Goal: Task Accomplishment & Management: Manage account settings

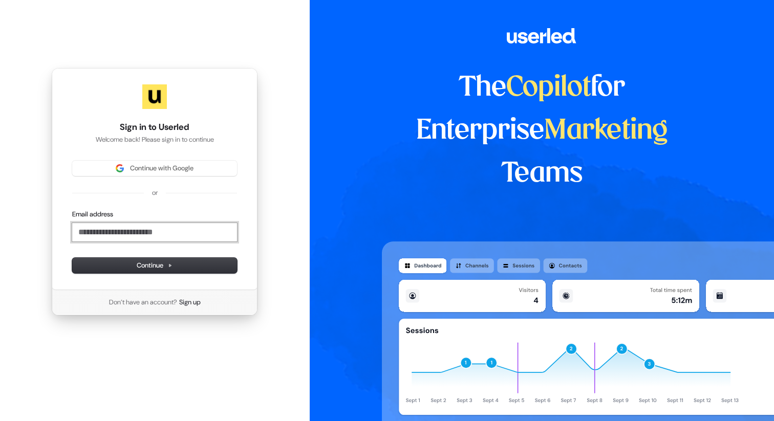
click at [166, 233] on input "Email address" at bounding box center [154, 232] width 165 height 18
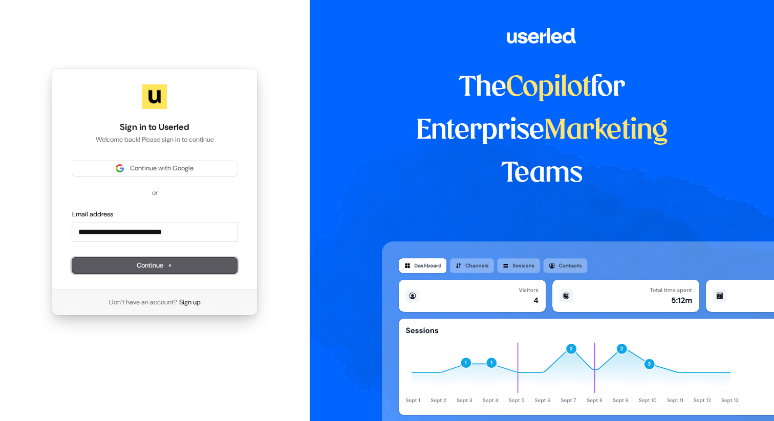
click at [161, 263] on span "Continue" at bounding box center [155, 265] width 36 height 9
type input "**********"
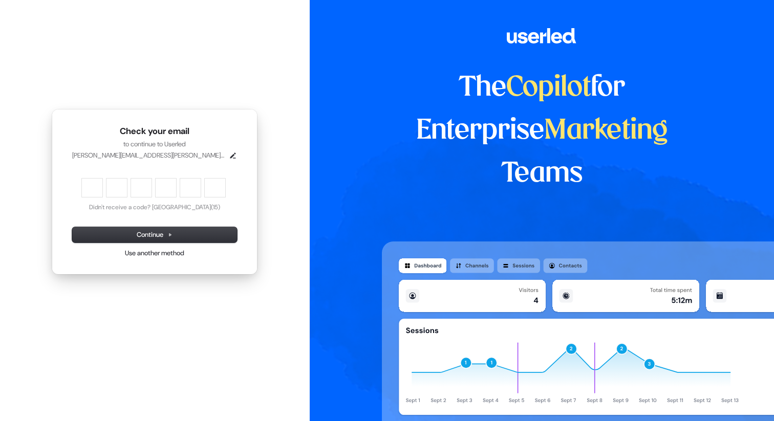
type input "******"
type input "*"
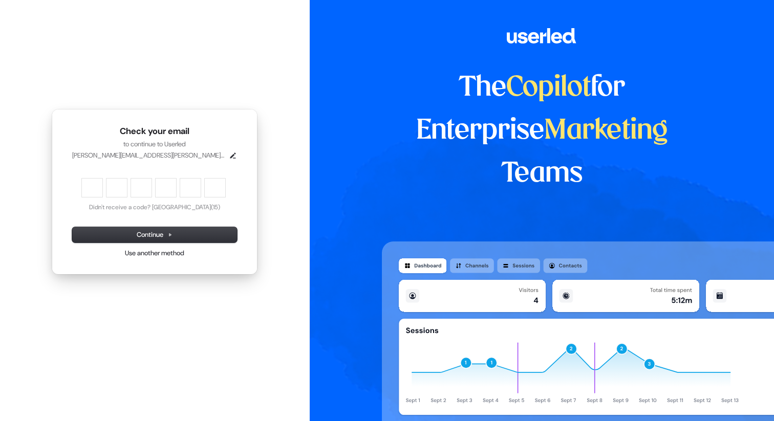
type input "*"
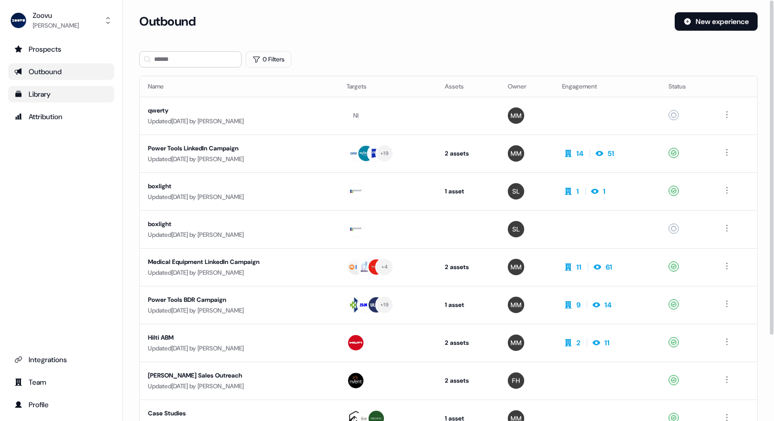
click at [47, 91] on div "Library" at bounding box center [61, 94] width 94 height 10
click at [47, 91] on nav "Zoovu [PERSON_NAME] Prospects Outbound Library Attribution Integrations Team Pr…" at bounding box center [61, 210] width 123 height 421
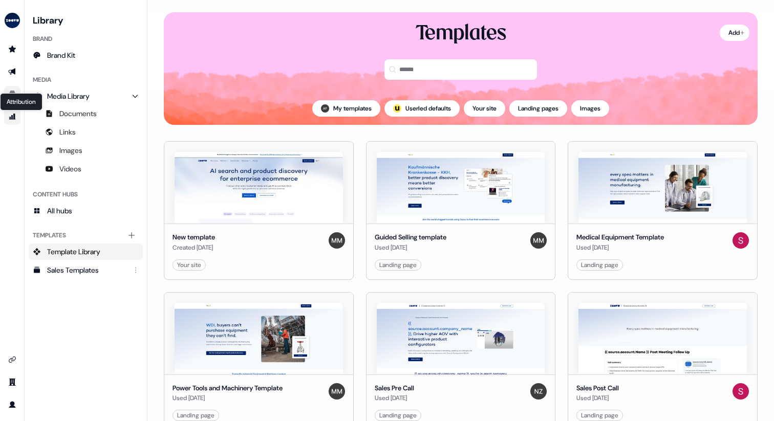
click at [13, 118] on icon "Go to attribution" at bounding box center [12, 117] width 7 height 6
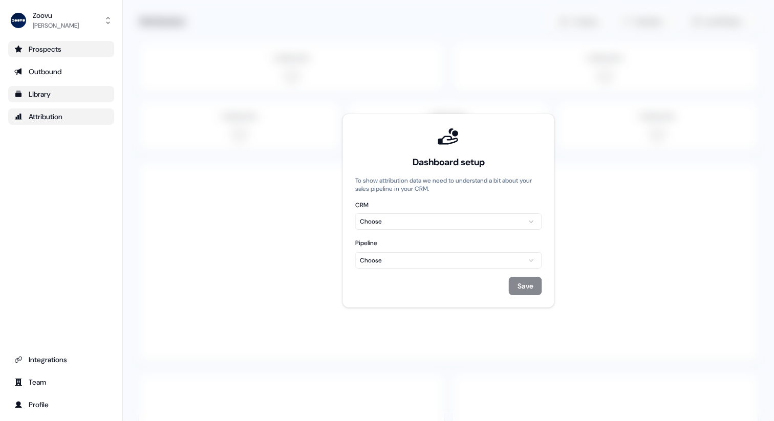
click at [53, 45] on div "Prospects" at bounding box center [61, 49] width 94 height 10
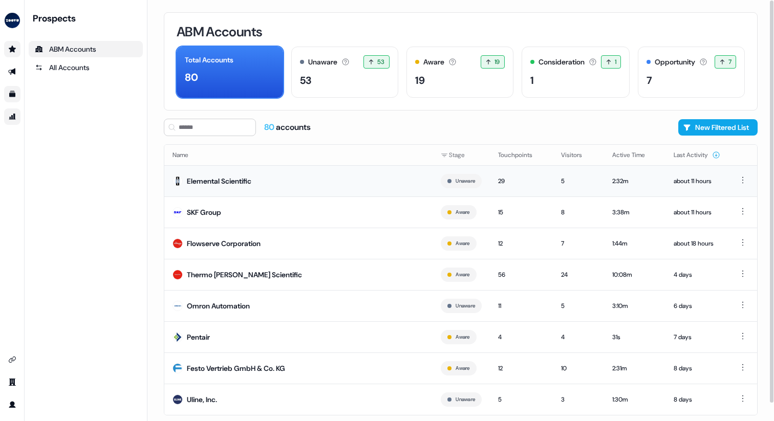
click at [216, 176] on div "Elemental Scientific" at bounding box center [219, 181] width 64 height 10
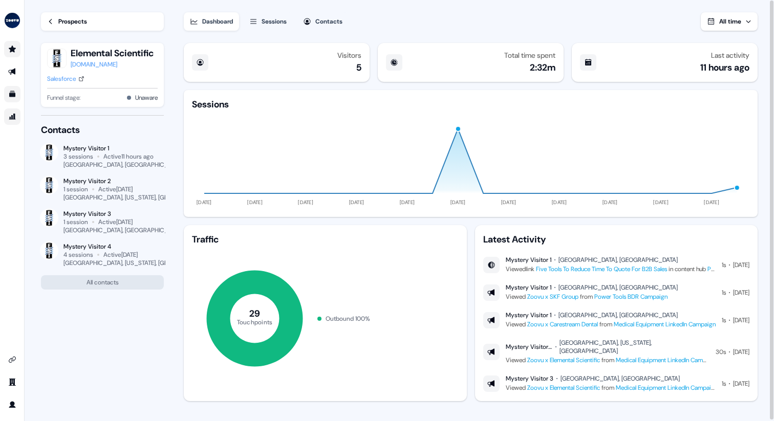
scroll to position [1, 0]
click at [518, 237] on div "Latest Activity" at bounding box center [616, 238] width 266 height 12
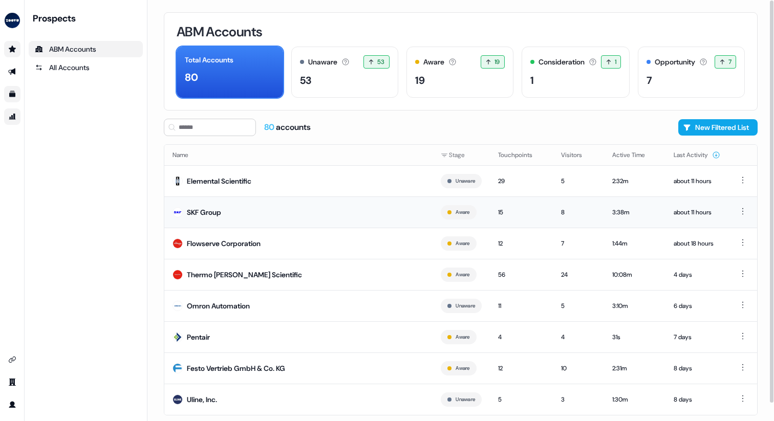
click at [222, 206] on td "SKF Group" at bounding box center [298, 211] width 268 height 31
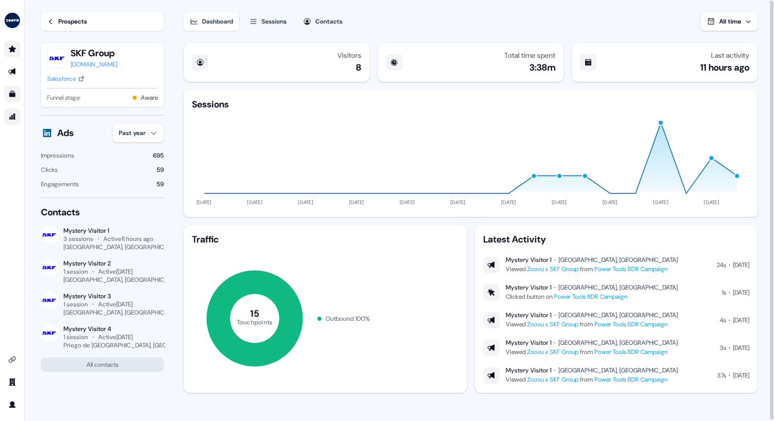
click at [528, 232] on div "Latest Activity Mystery Visitor 1 [GEOGRAPHIC_DATA], [GEOGRAPHIC_DATA] Viewed Z…" at bounding box center [616, 309] width 282 height 168
click at [283, 20] on div "Sessions" at bounding box center [273, 21] width 25 height 10
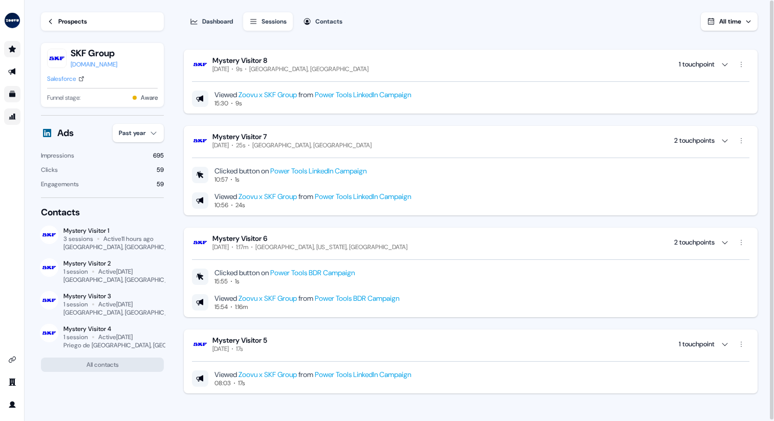
scroll to position [1, 0]
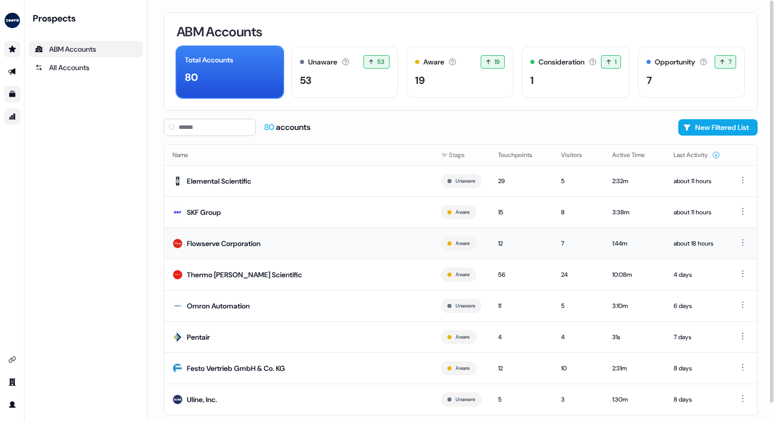
click at [253, 246] on div "Flowserve Corporation" at bounding box center [224, 243] width 74 height 10
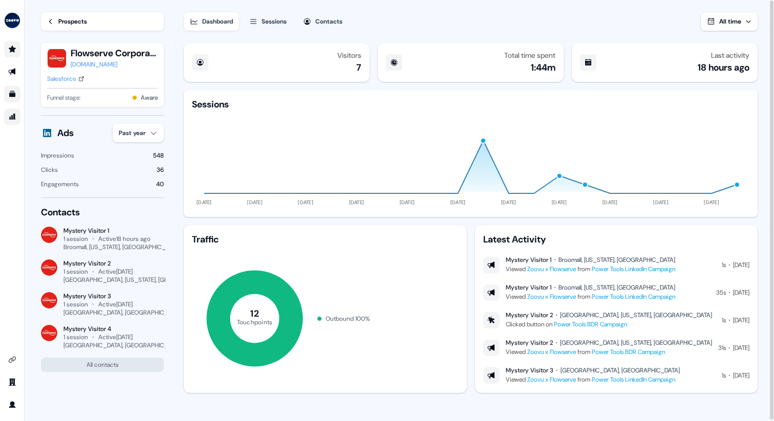
click at [270, 26] on div "Sessions" at bounding box center [273, 21] width 25 height 10
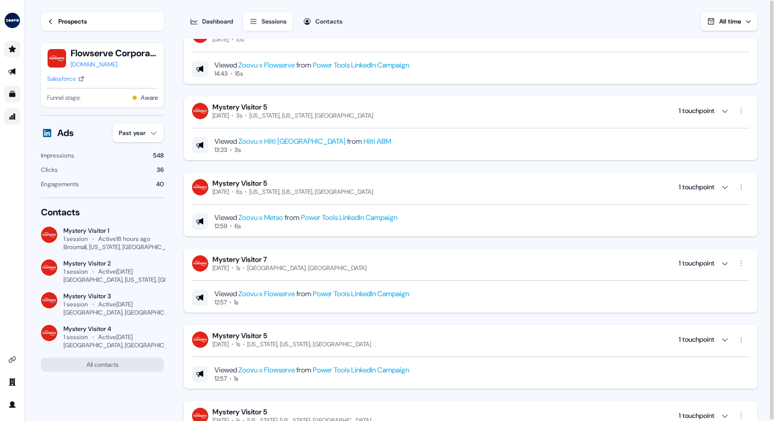
scroll to position [368, 0]
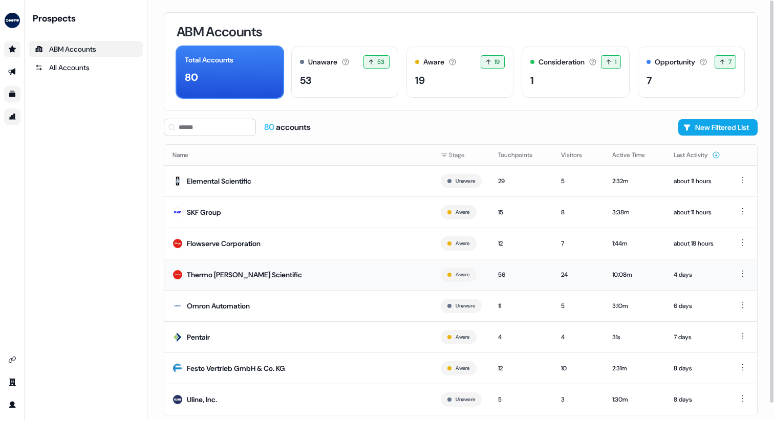
click at [286, 276] on td "Thermo [PERSON_NAME] Scientific" at bounding box center [298, 274] width 268 height 31
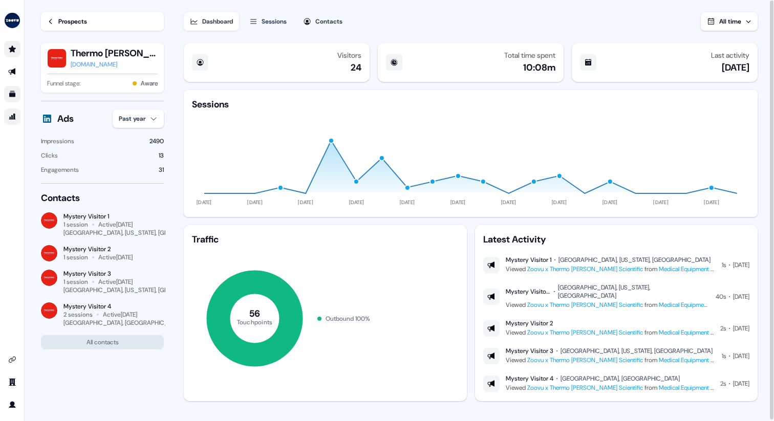
click at [266, 15] on button "Sessions" at bounding box center [268, 21] width 50 height 18
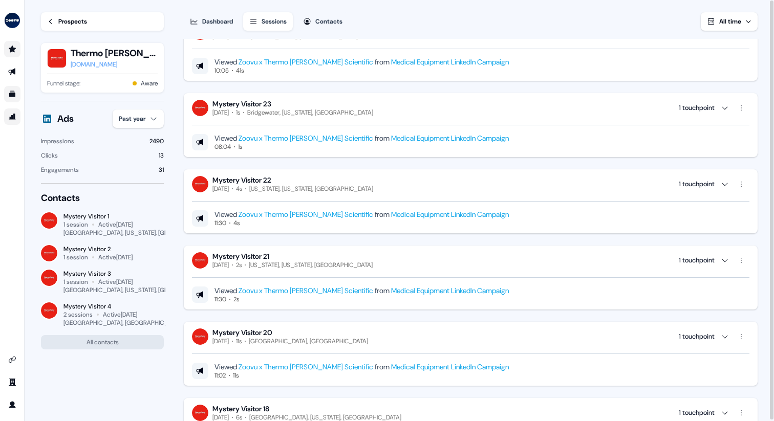
scroll to position [690, 0]
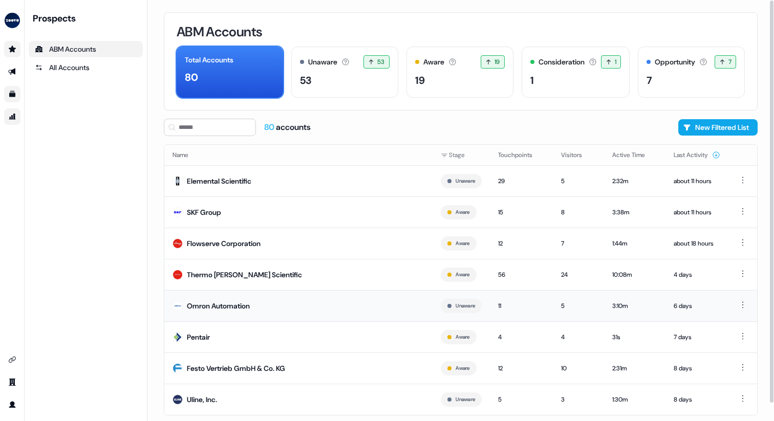
click at [293, 312] on td "Omron Automation" at bounding box center [298, 305] width 268 height 31
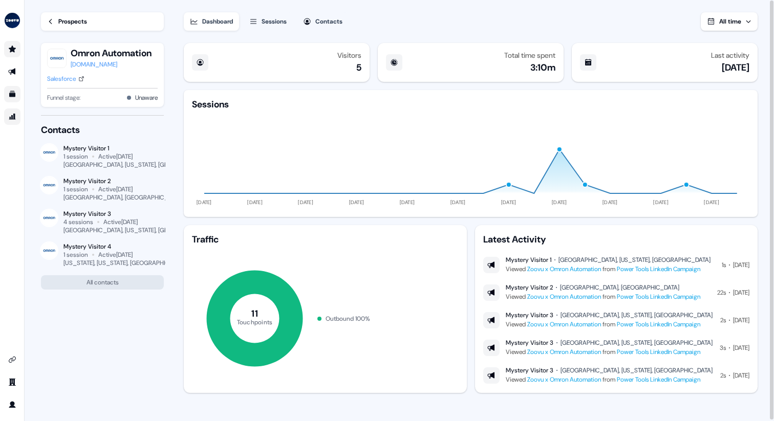
click at [273, 22] on div "Sessions" at bounding box center [273, 21] width 25 height 10
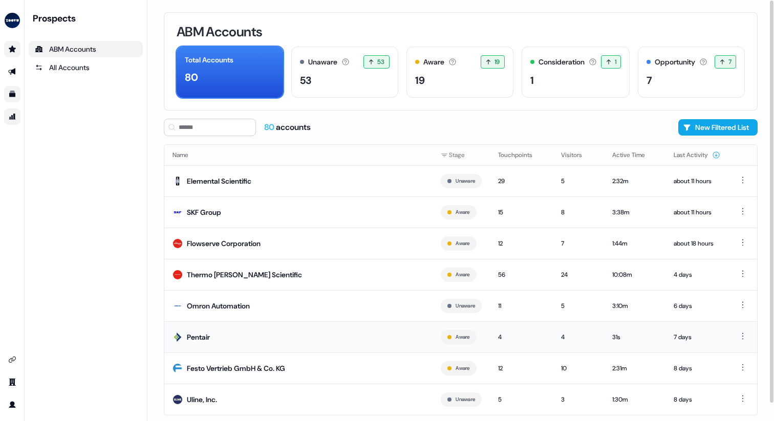
scroll to position [18, 0]
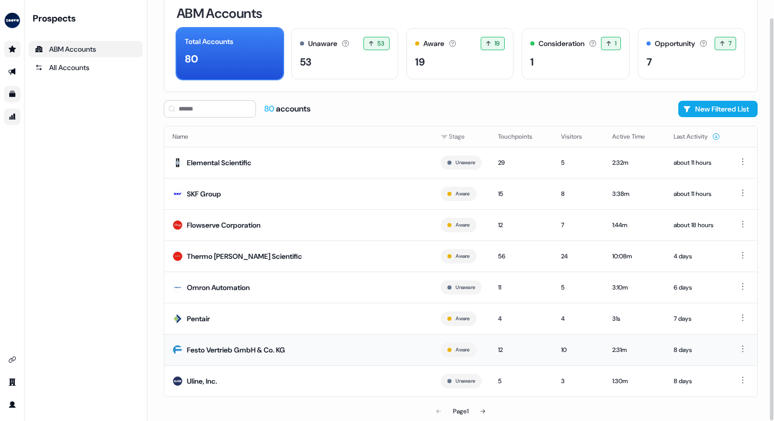
click at [272, 343] on td "Festo Vertrieb GmbH & Co. KG" at bounding box center [298, 349] width 268 height 31
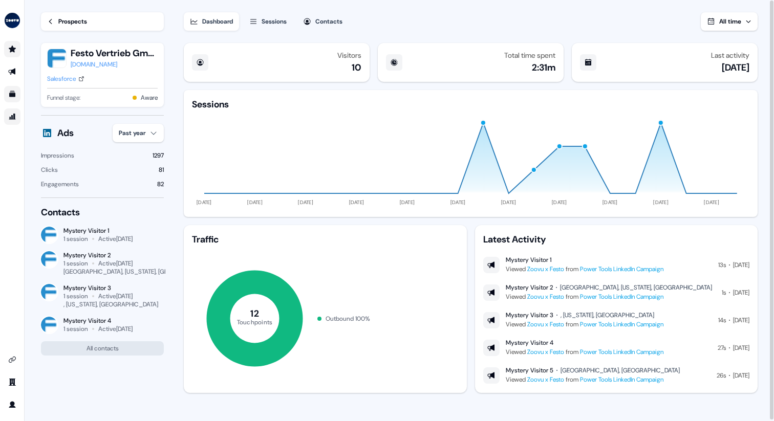
click at [259, 30] on button "Sessions" at bounding box center [268, 21] width 50 height 18
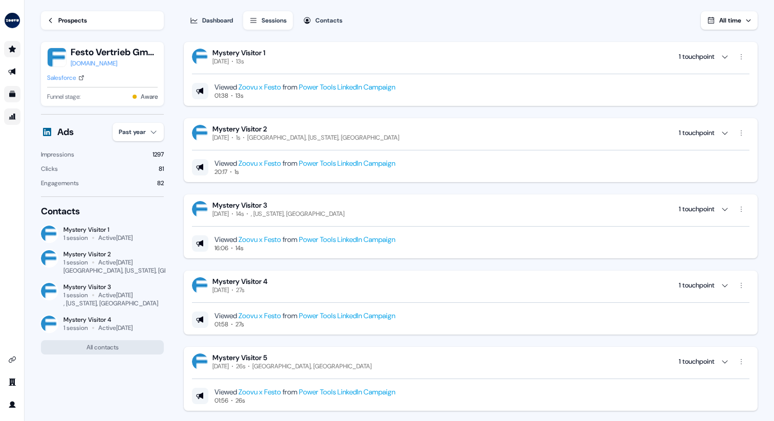
click at [19, 48] on link "Go to prospects" at bounding box center [12, 49] width 16 height 16
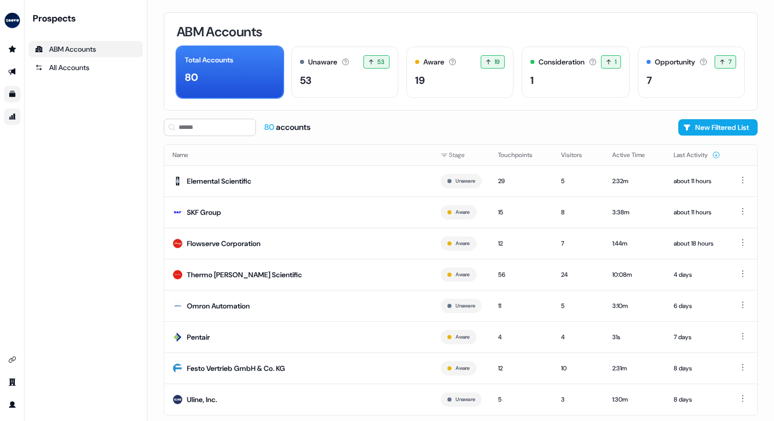
click at [23, 65] on li "side nav menu" at bounding box center [12, 71] width 24 height 16
click at [18, 70] on link "Go to outbound experience" at bounding box center [12, 71] width 16 height 16
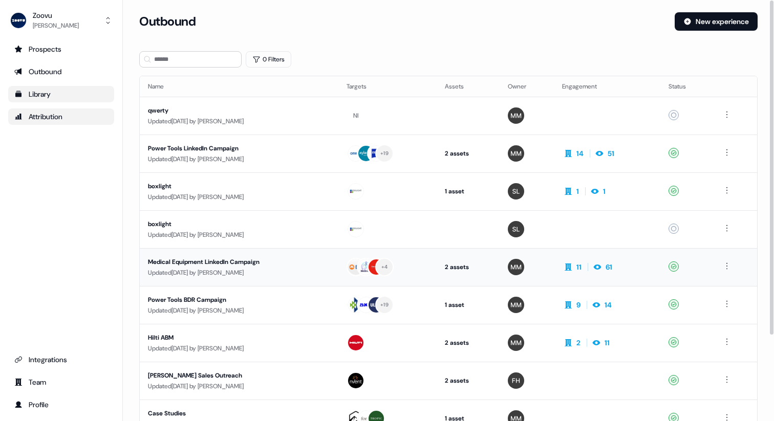
scroll to position [107, 0]
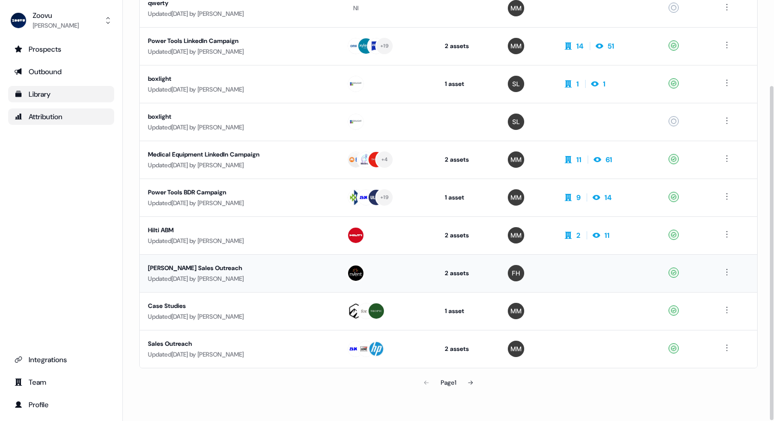
click at [247, 274] on div "Updated [DATE] by [PERSON_NAME]" at bounding box center [239, 279] width 182 height 10
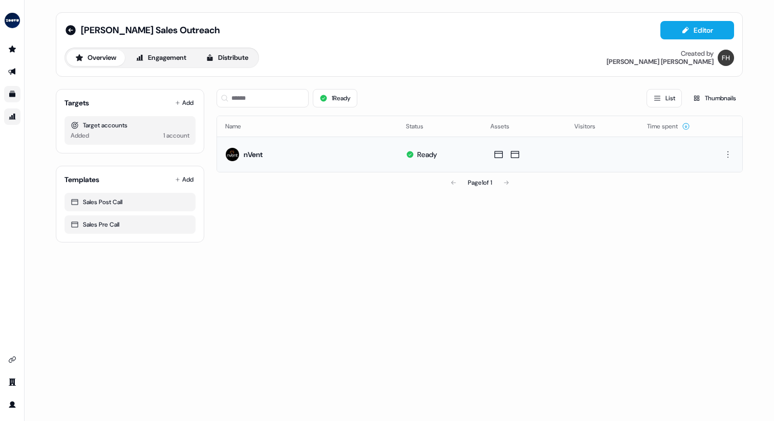
click at [280, 157] on td "nVent" at bounding box center [307, 154] width 181 height 35
click at [256, 155] on div "nVent" at bounding box center [253, 154] width 19 height 10
click at [180, 68] on div "[PERSON_NAME] Outreach Editor Overview Engagement Distribute Created by [PERSON…" at bounding box center [399, 44] width 687 height 64
click at [177, 58] on button "Engagement" at bounding box center [161, 58] width 68 height 16
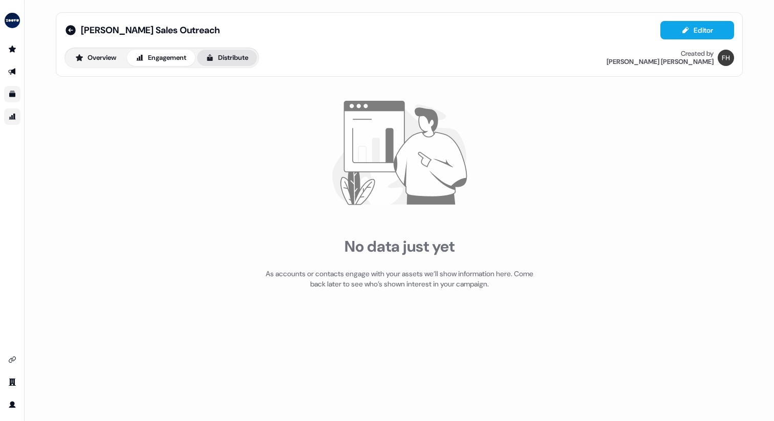
click at [222, 56] on button "Distribute" at bounding box center [227, 58] width 60 height 16
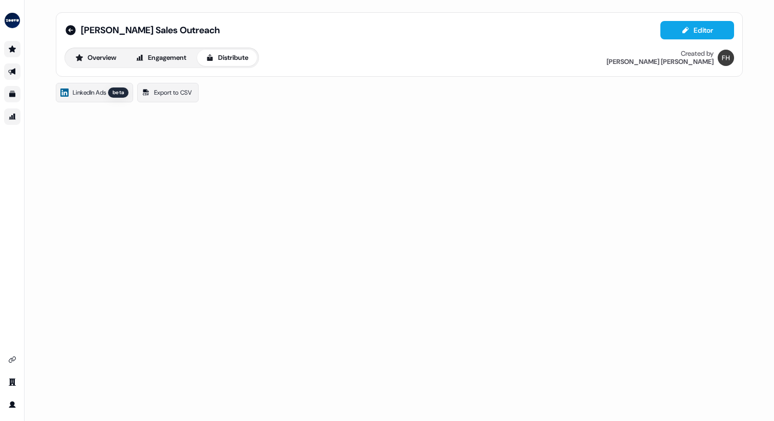
click at [9, 45] on icon "Go to prospects" at bounding box center [12, 49] width 8 height 8
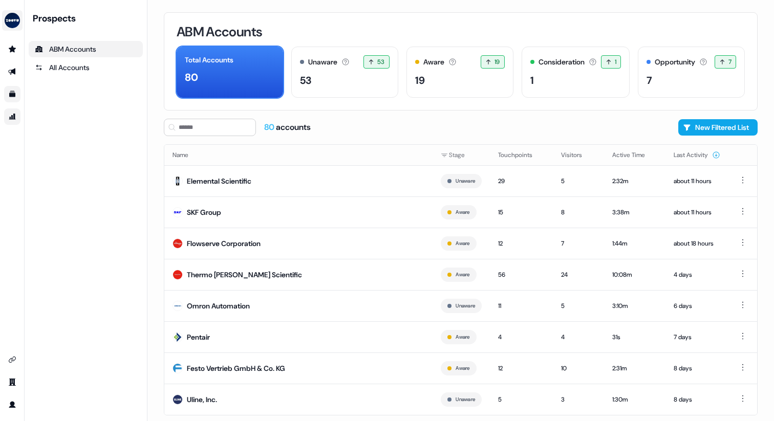
click at [12, 14] on img "side nav menu" at bounding box center [12, 20] width 16 height 16
click at [55, 23] on nav "Help documentation Feedback Logout Prospects ABM Accounts All Accounts" at bounding box center [73, 210] width 147 height 421
click at [16, 381] on link "Go to team" at bounding box center [12, 382] width 16 height 16
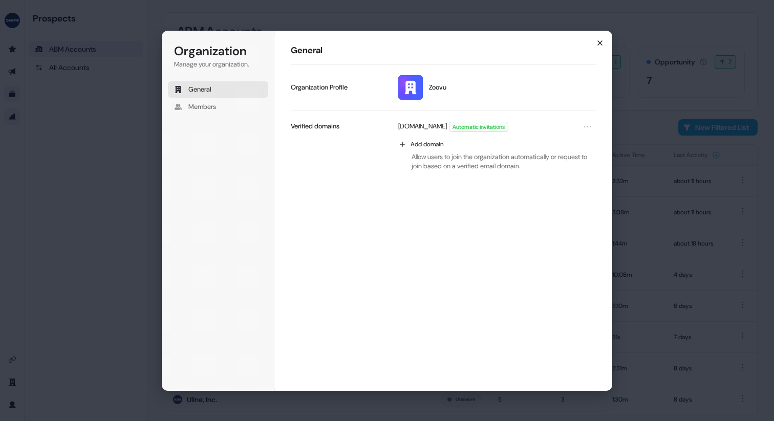
click at [600, 43] on icon "button" at bounding box center [599, 43] width 8 height 8
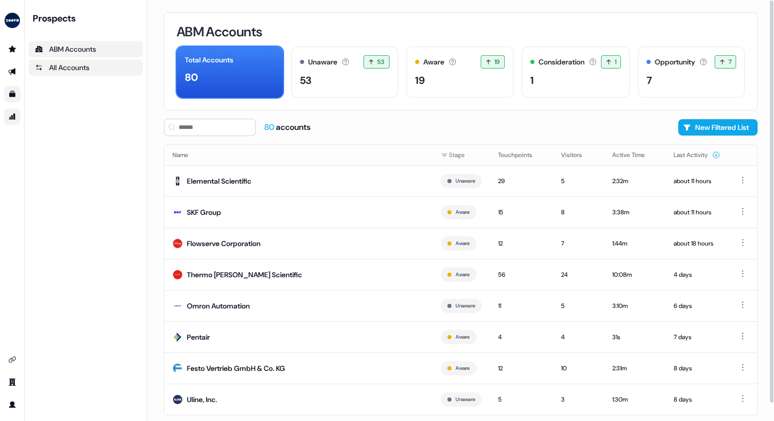
click at [48, 69] on div "All Accounts" at bounding box center [86, 67] width 102 height 10
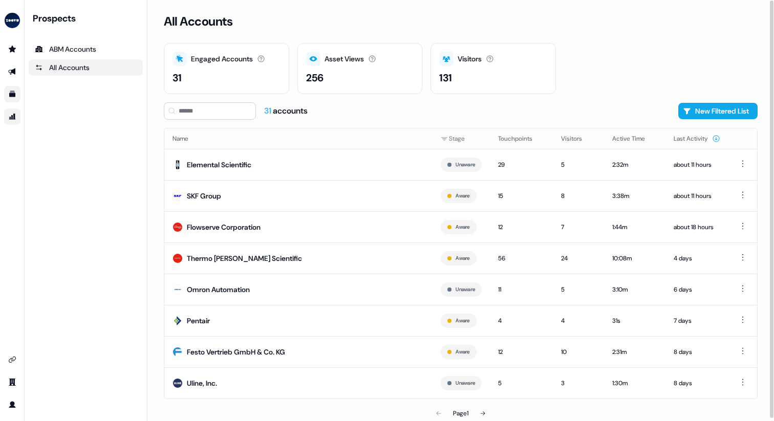
click at [248, 55] on div "Engaged Accounts" at bounding box center [222, 59] width 62 height 11
click at [483, 65] on div "Visitors Number of unique visitors." at bounding box center [493, 59] width 108 height 14
click at [456, 63] on div "Visitors Number of unique visitors." at bounding box center [493, 59] width 108 height 14
click at [445, 60] on icon at bounding box center [447, 59] width 8 height 6
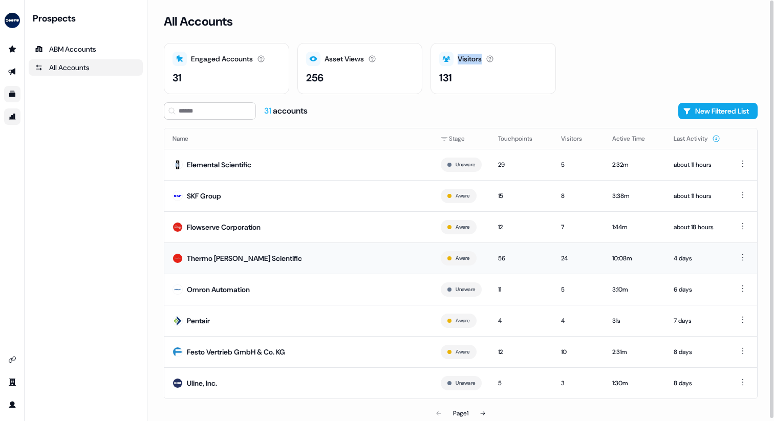
scroll to position [2, 0]
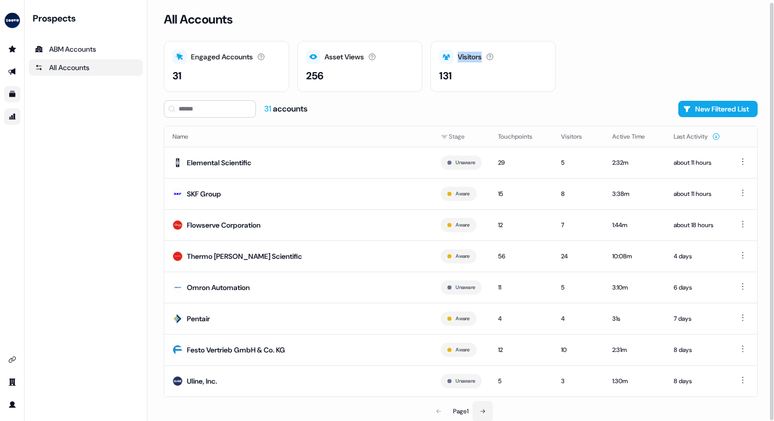
click at [484, 411] on icon at bounding box center [482, 411] width 6 height 6
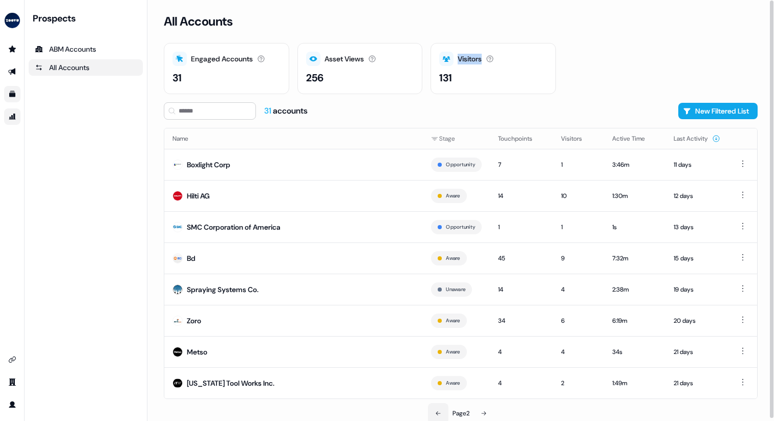
click at [436, 412] on icon at bounding box center [438, 413] width 6 height 6
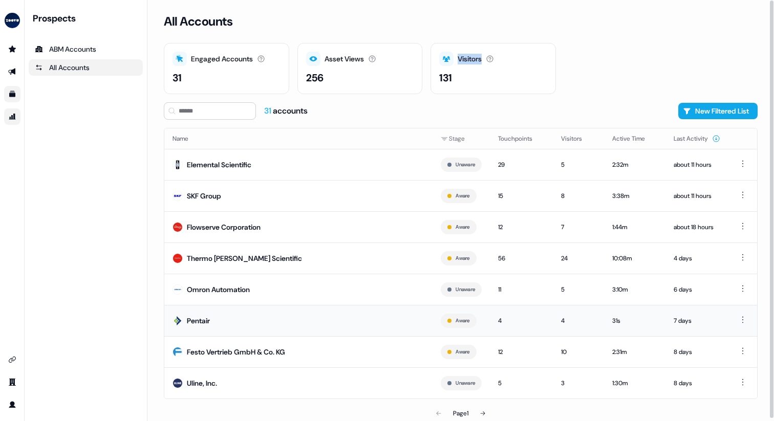
click at [238, 307] on td "Pentair" at bounding box center [298, 320] width 268 height 31
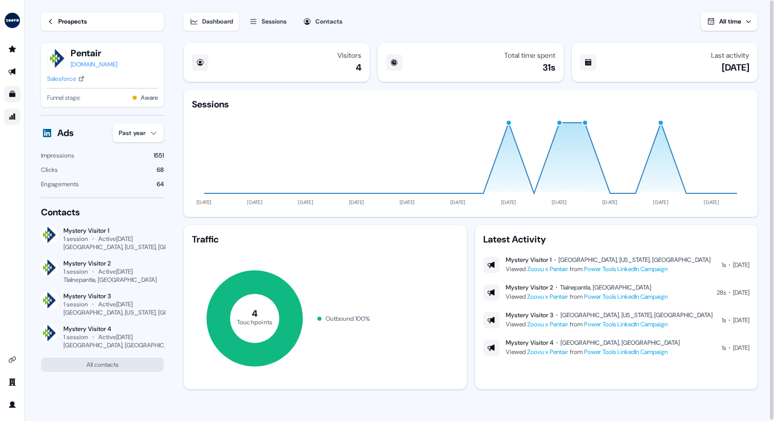
scroll to position [1, 0]
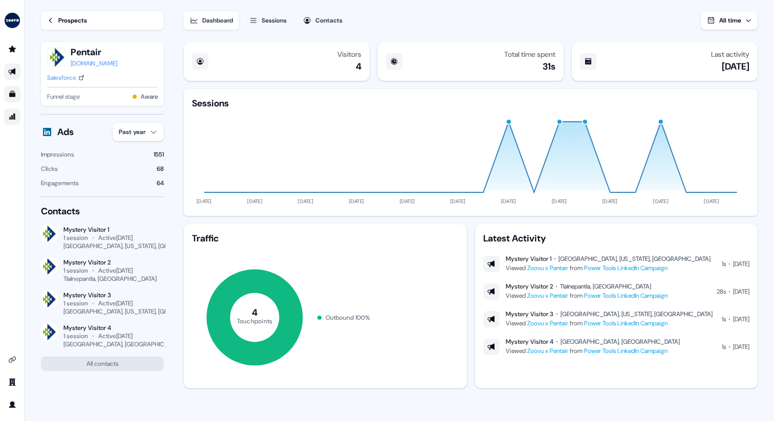
click at [19, 73] on link "Go to outbound experience" at bounding box center [12, 71] width 16 height 16
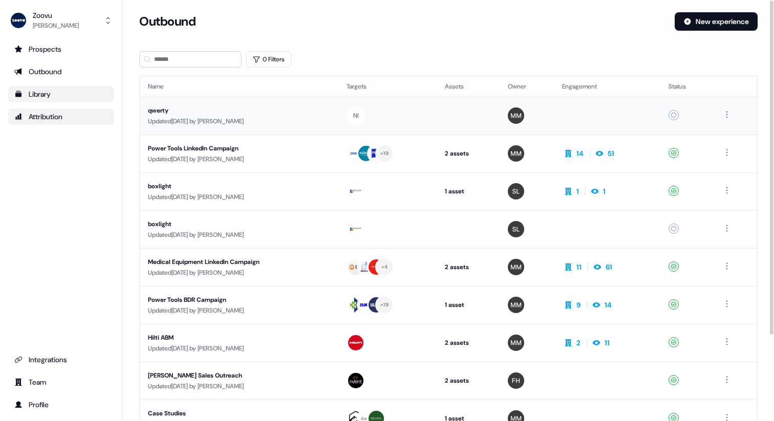
click at [592, 120] on td at bounding box center [607, 116] width 106 height 38
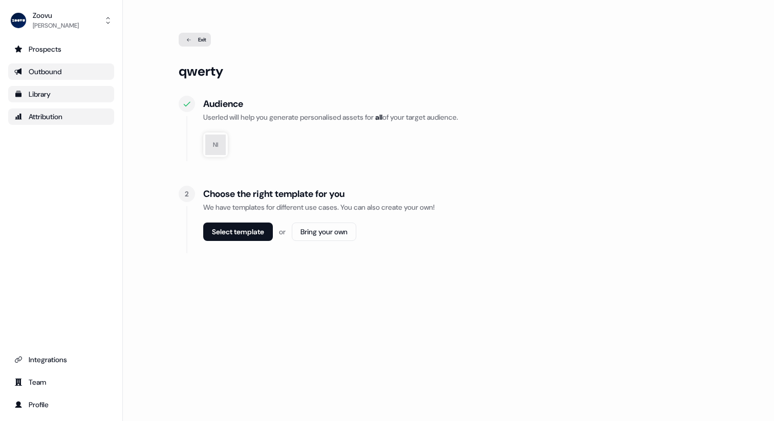
click at [59, 76] on div "Outbound" at bounding box center [61, 72] width 94 height 10
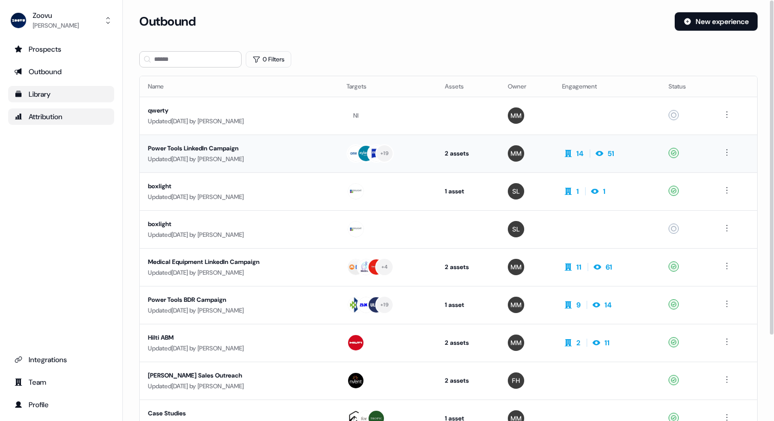
click at [168, 159] on div "Updated [DATE] by [PERSON_NAME]" at bounding box center [239, 159] width 182 height 10
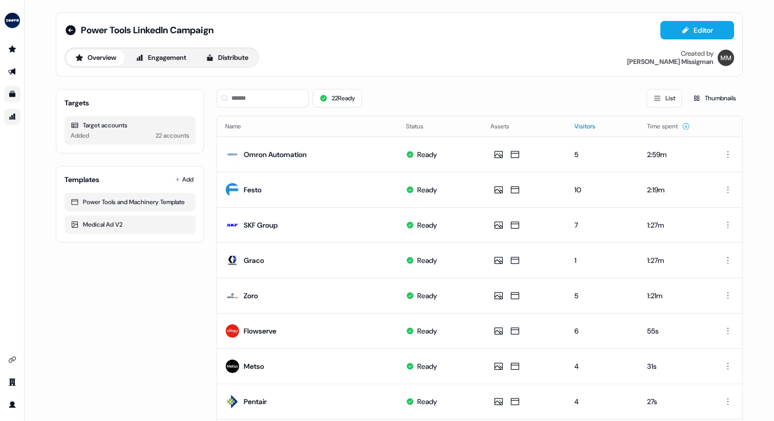
click at [586, 130] on button "Visitors" at bounding box center [590, 126] width 33 height 18
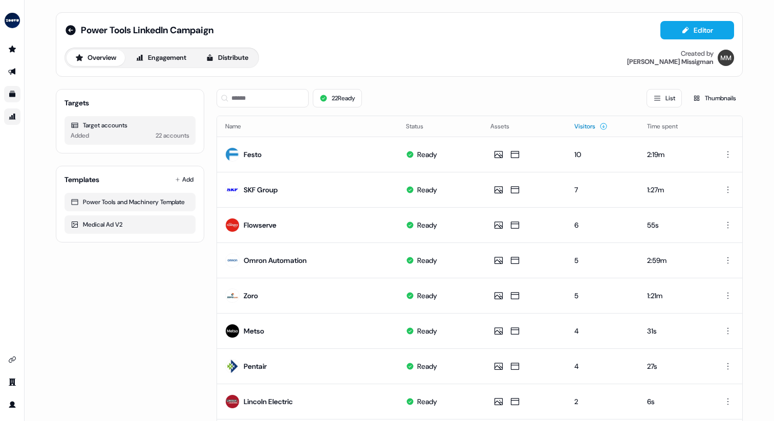
click at [586, 130] on button "Visitors" at bounding box center [590, 126] width 33 height 18
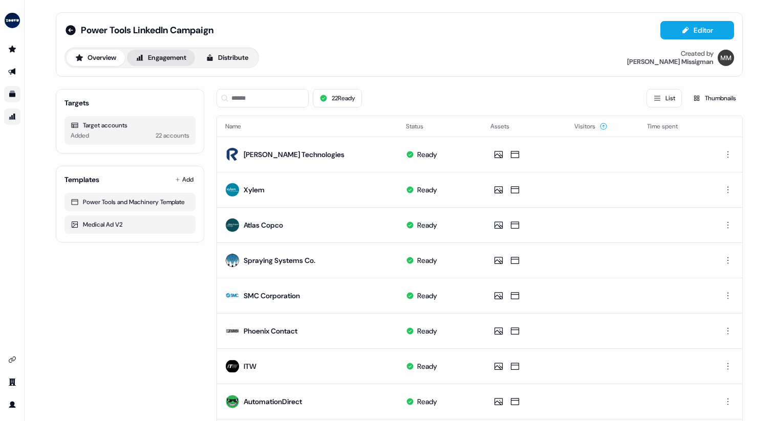
click at [165, 57] on button "Engagement" at bounding box center [161, 58] width 68 height 16
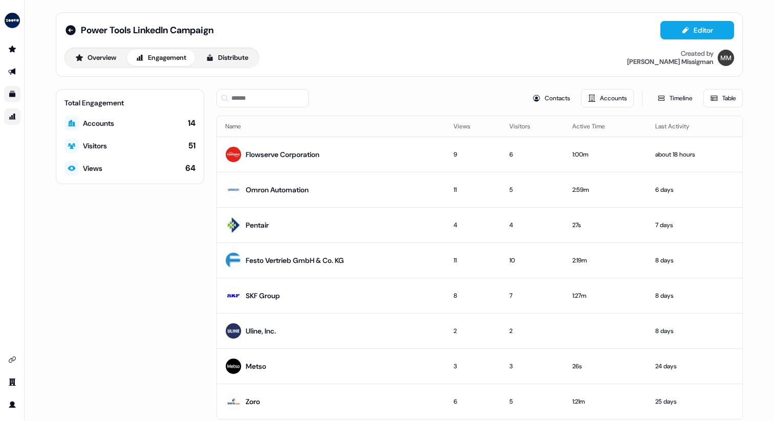
drag, startPoint x: 126, startPoint y: 138, endPoint x: 120, endPoint y: 138, distance: 6.1
click at [125, 138] on div "Total Engagement Accounts 14 Visitors 51 Views 64" at bounding box center [130, 136] width 148 height 95
click at [91, 138] on div "Total Engagement Accounts 14 Visitors 51 Views 64" at bounding box center [130, 136] width 148 height 95
click at [284, 142] on td "Flowserve Corporation" at bounding box center [331, 154] width 228 height 35
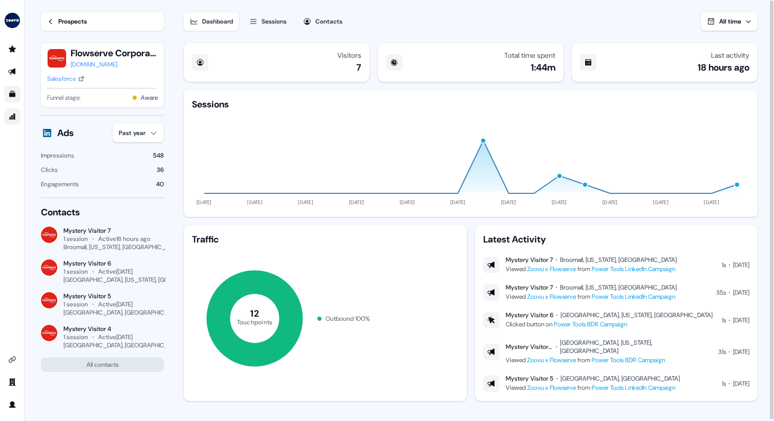
scroll to position [1, 0]
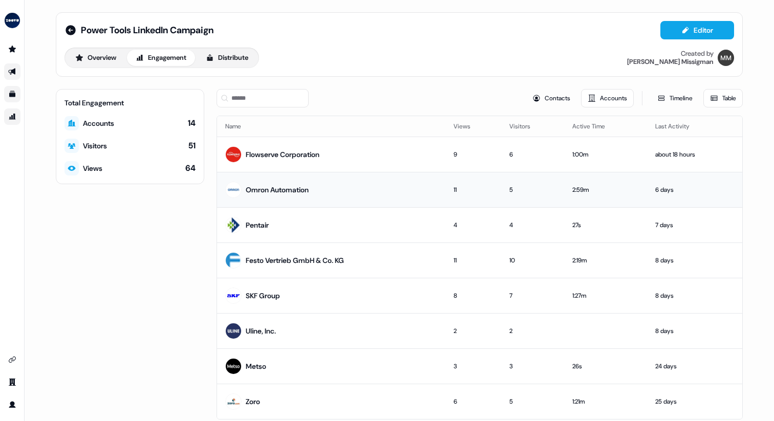
click at [284, 193] on div "Omron Automation" at bounding box center [277, 190] width 63 height 10
click at [671, 127] on th "Last Activity" at bounding box center [694, 126] width 95 height 20
click at [73, 31] on icon at bounding box center [70, 30] width 10 height 10
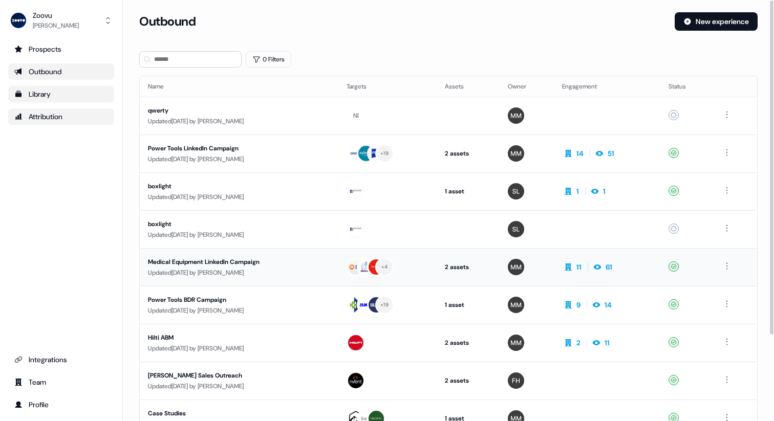
click at [236, 265] on div "Medical Equipment LinkedIn Campaign" at bounding box center [239, 262] width 182 height 10
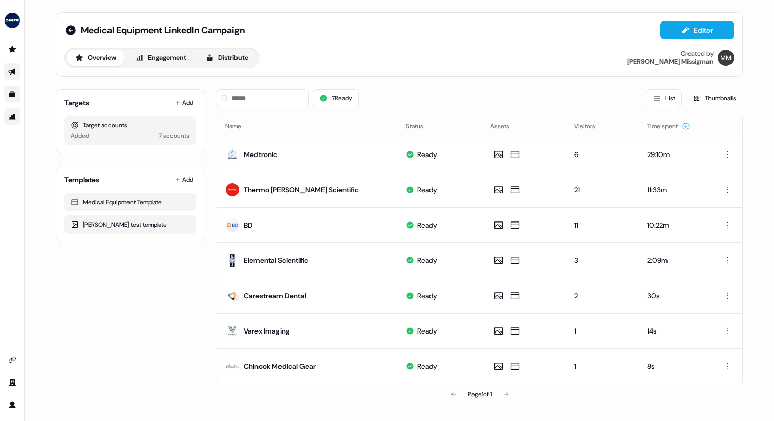
click at [169, 49] on div "Overview Engagement Distribute" at bounding box center [161, 58] width 194 height 20
click at [166, 56] on button "Engagement" at bounding box center [161, 58] width 68 height 16
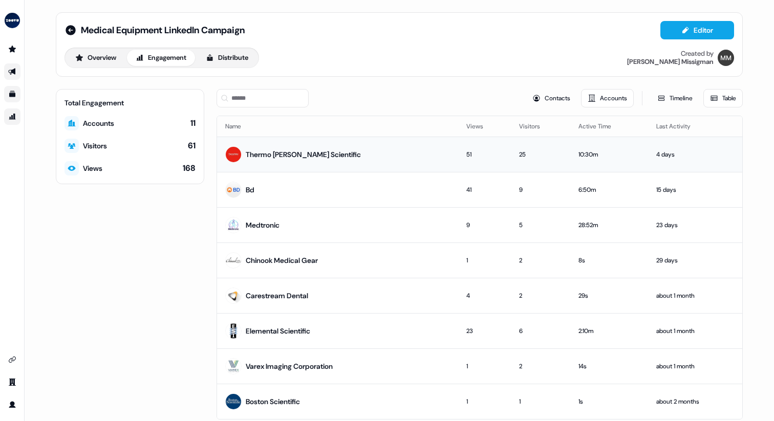
click at [345, 156] on td "Thermo [PERSON_NAME] Scientific" at bounding box center [337, 154] width 241 height 35
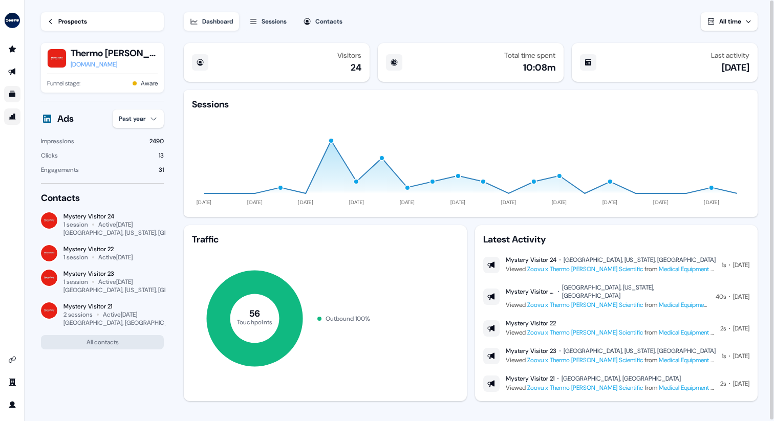
click at [279, 26] on div "Sessions" at bounding box center [273, 21] width 25 height 10
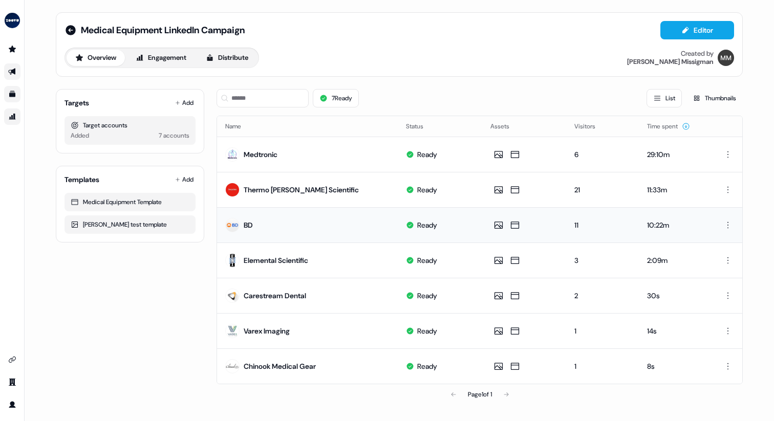
click at [275, 223] on td "BD" at bounding box center [307, 224] width 181 height 35
click at [257, 224] on td "BD" at bounding box center [307, 224] width 181 height 35
click at [162, 59] on button "Engagement" at bounding box center [161, 58] width 68 height 16
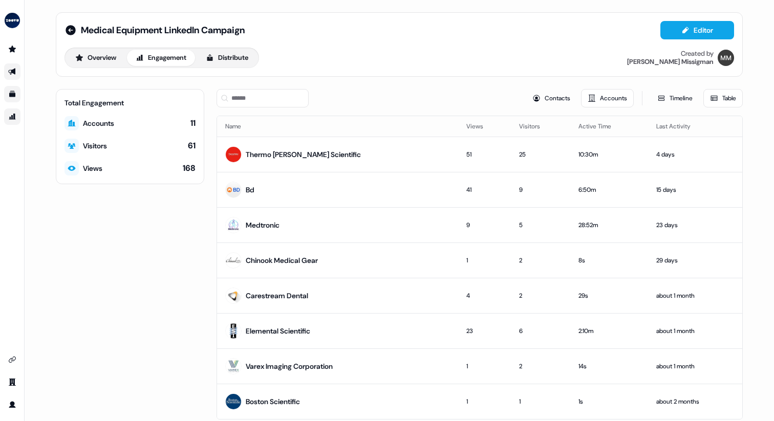
click at [648, 116] on th "Last Activity" at bounding box center [695, 126] width 94 height 20
click at [651, 121] on th "Last Activity" at bounding box center [695, 126] width 94 height 20
click at [653, 123] on th "Last Activity" at bounding box center [695, 126] width 94 height 20
click at [658, 126] on th "Last Activity" at bounding box center [695, 126] width 94 height 20
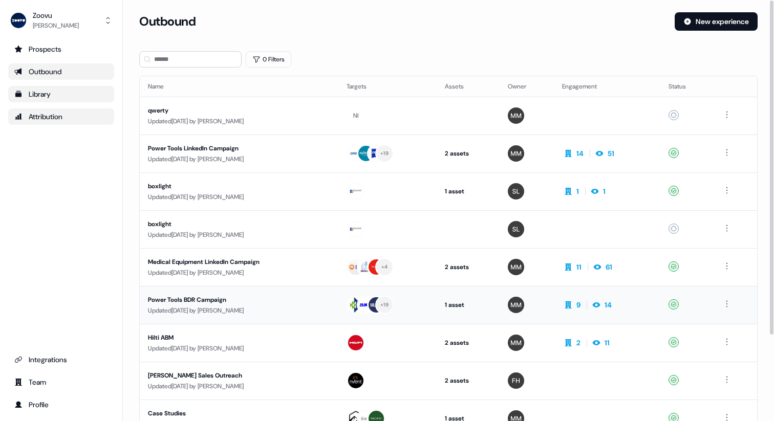
click at [224, 299] on div "Power Tools BDR Campaign" at bounding box center [239, 300] width 182 height 10
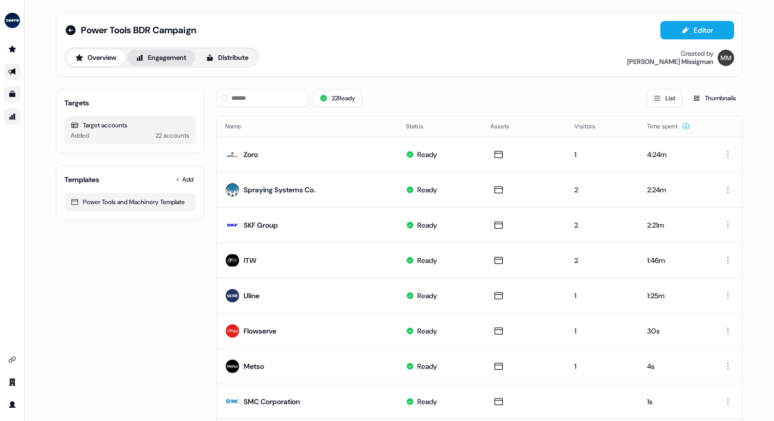
click at [170, 54] on button "Engagement" at bounding box center [161, 58] width 68 height 16
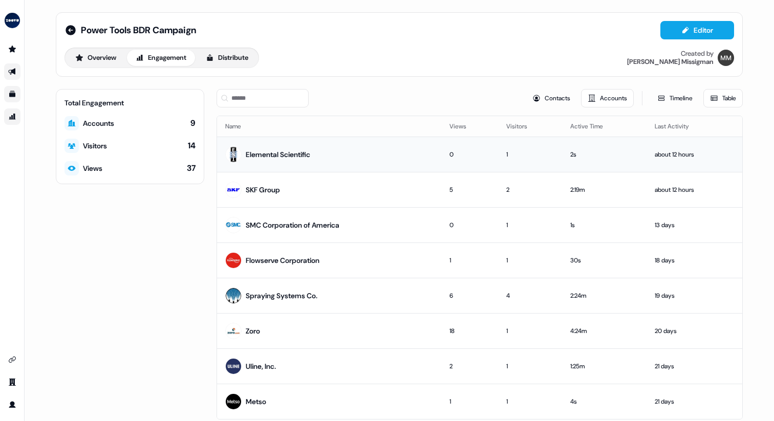
click at [299, 150] on div "Elemental Scientific" at bounding box center [278, 154] width 64 height 10
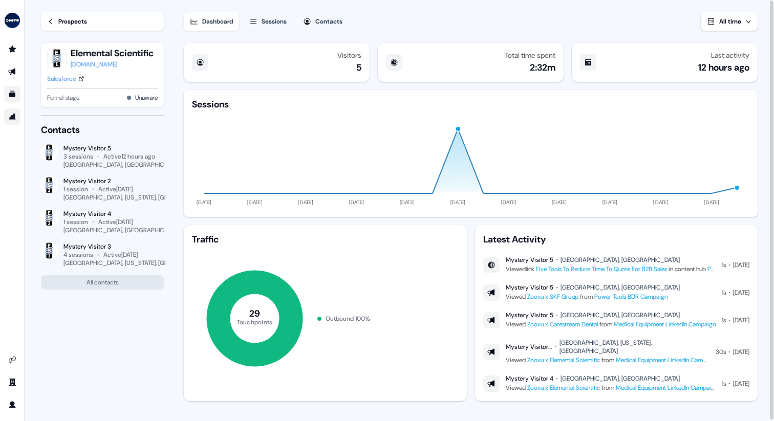
scroll to position [1, 0]
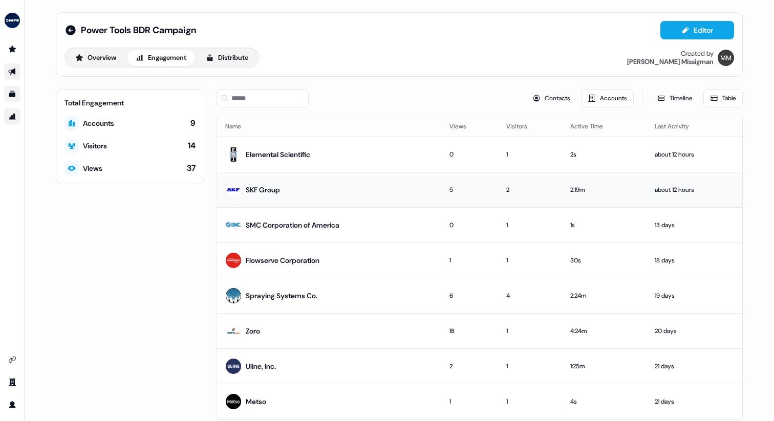
click at [289, 204] on td "SKF Group" at bounding box center [329, 189] width 224 height 35
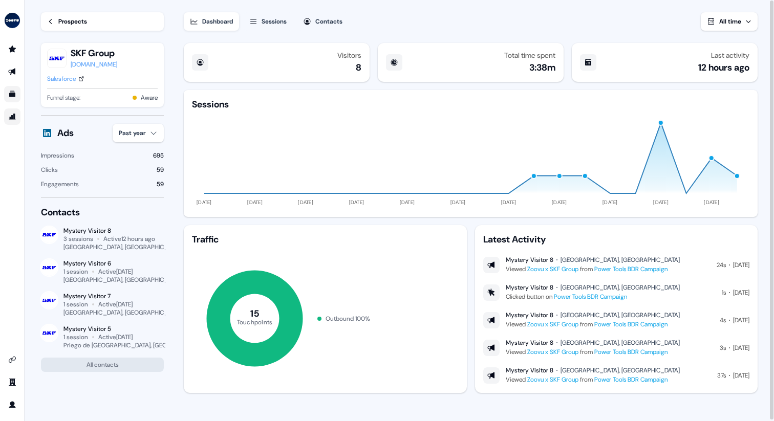
click at [286, 27] on button "Sessions" at bounding box center [268, 21] width 50 height 18
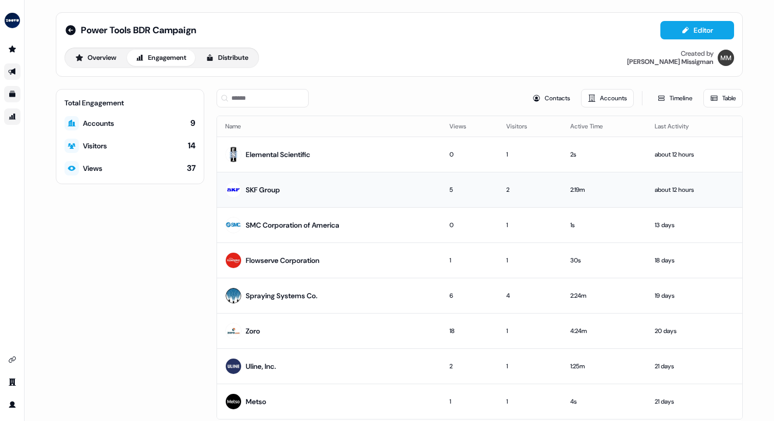
click at [287, 190] on td "SKF Group" at bounding box center [329, 189] width 224 height 35
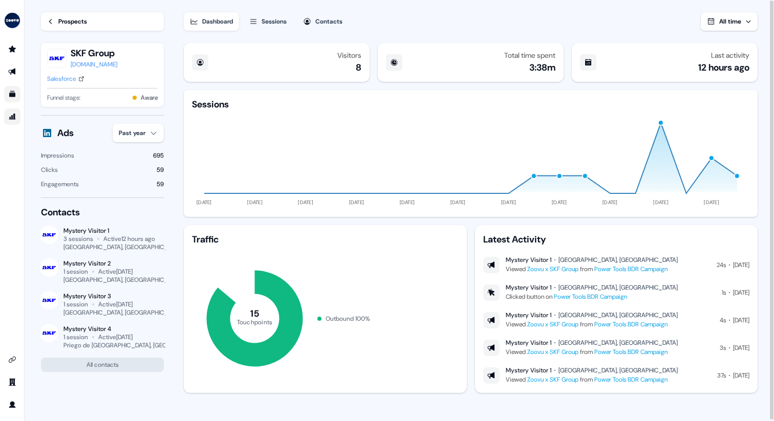
click at [272, 17] on div "Sessions" at bounding box center [273, 21] width 25 height 10
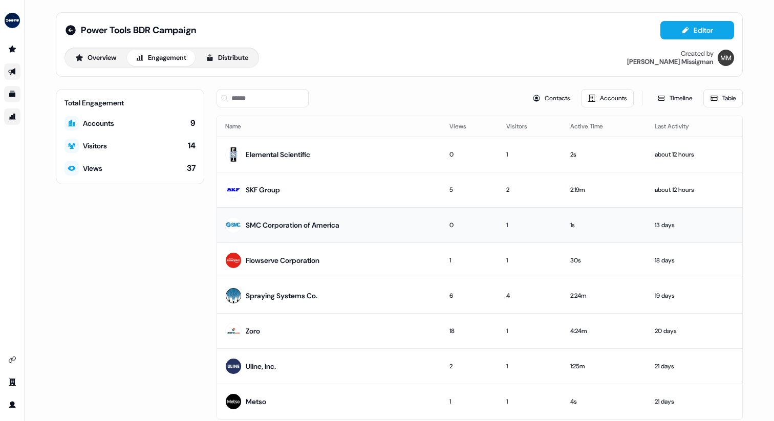
click at [311, 237] on td "SMC Corporation of America" at bounding box center [329, 224] width 224 height 35
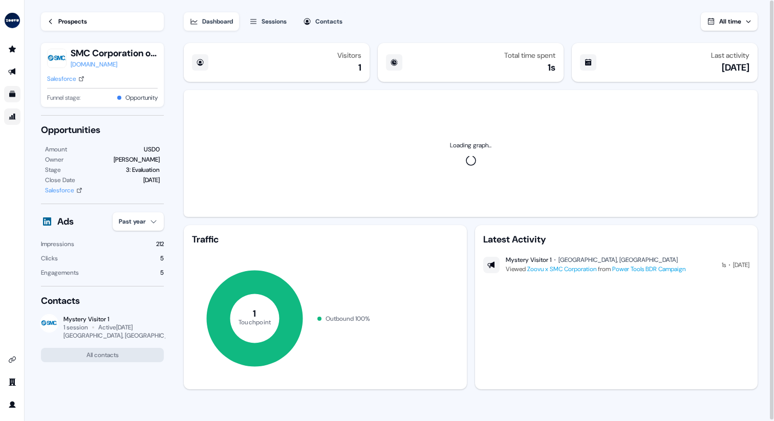
click at [280, 24] on div "Sessions" at bounding box center [273, 21] width 25 height 10
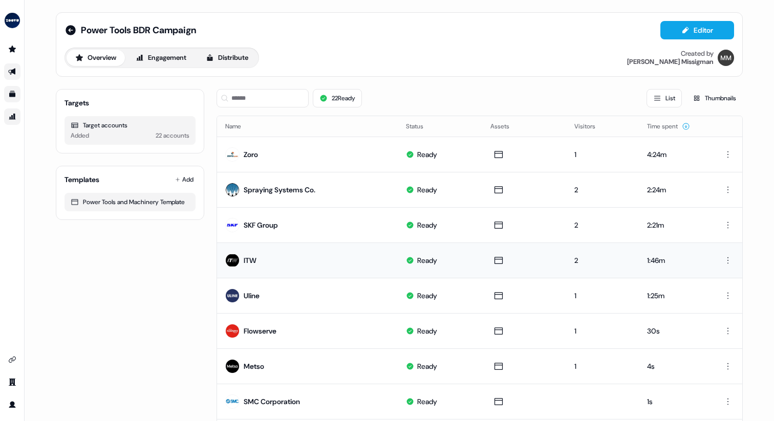
click at [260, 259] on td "ITW" at bounding box center [307, 259] width 181 height 35
click at [246, 259] on div "ITW" at bounding box center [250, 260] width 13 height 10
click at [165, 52] on button "Engagement" at bounding box center [161, 58] width 68 height 16
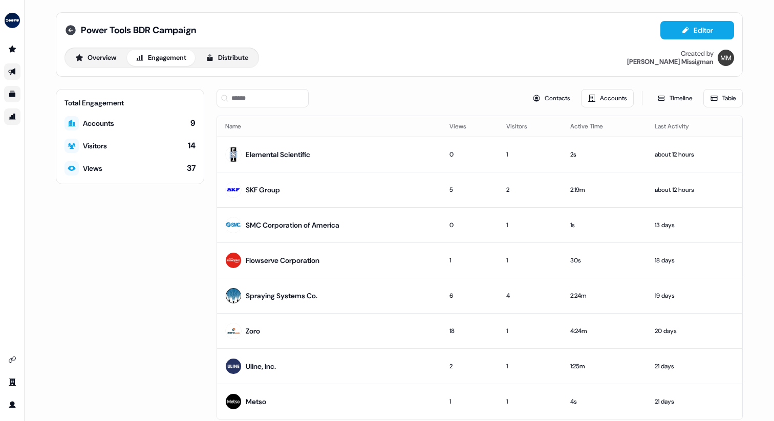
click at [65, 30] on icon at bounding box center [70, 30] width 10 height 10
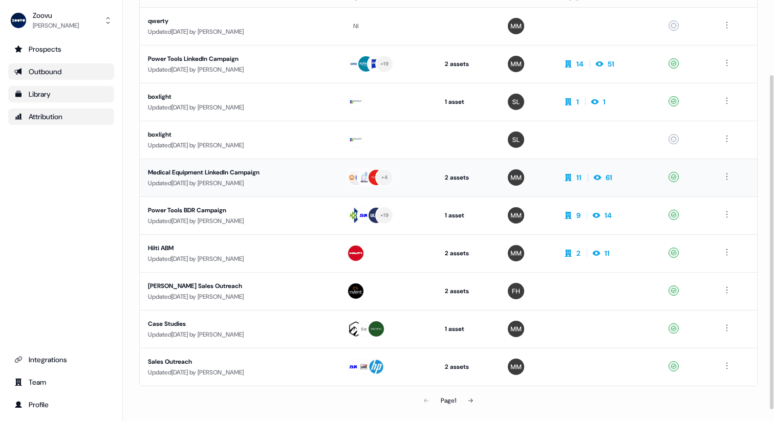
scroll to position [99, 0]
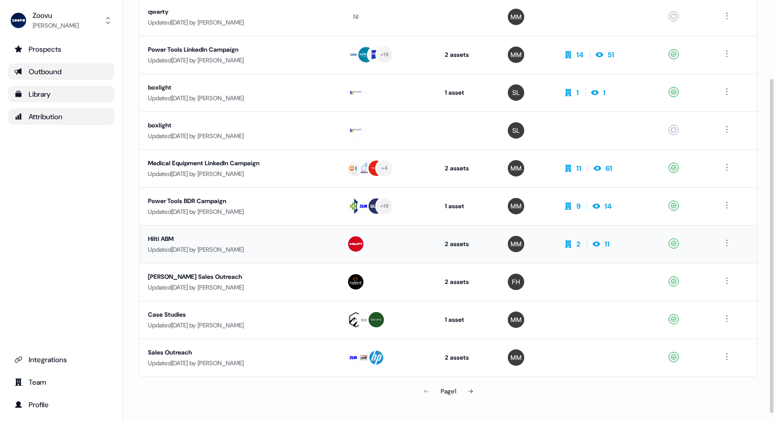
click at [238, 252] on div "Updated [DATE] by [PERSON_NAME]" at bounding box center [239, 250] width 182 height 10
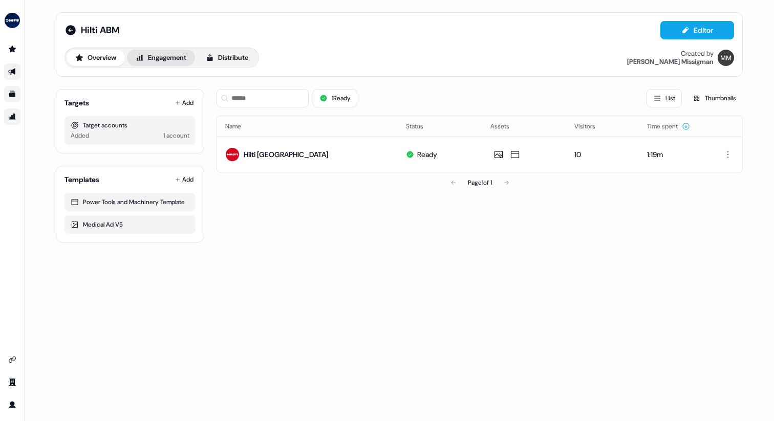
click at [149, 54] on button "Engagement" at bounding box center [161, 58] width 68 height 16
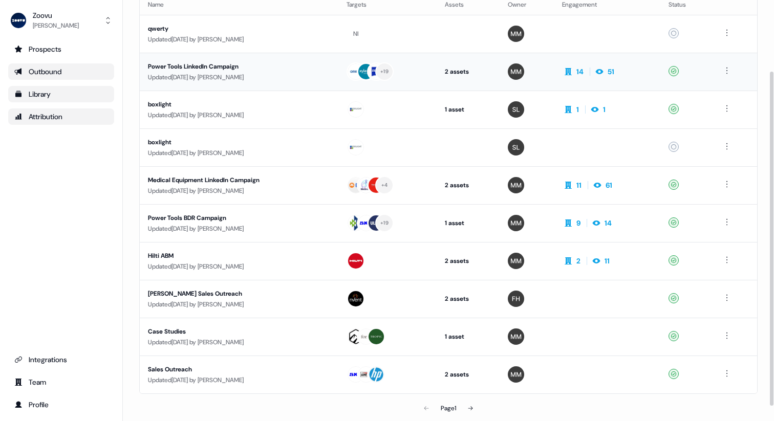
scroll to position [92, 0]
